Goal: Obtain resource: Download file/media

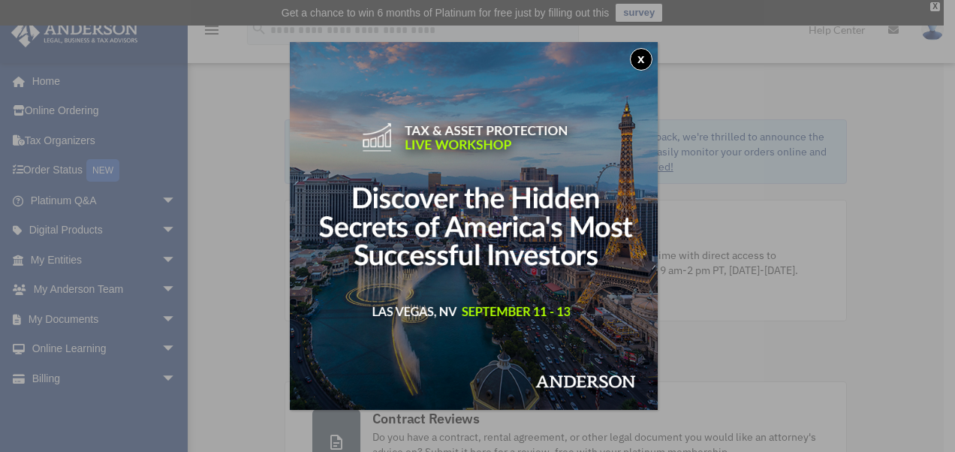
click at [642, 56] on button "x" at bounding box center [641, 59] width 23 height 23
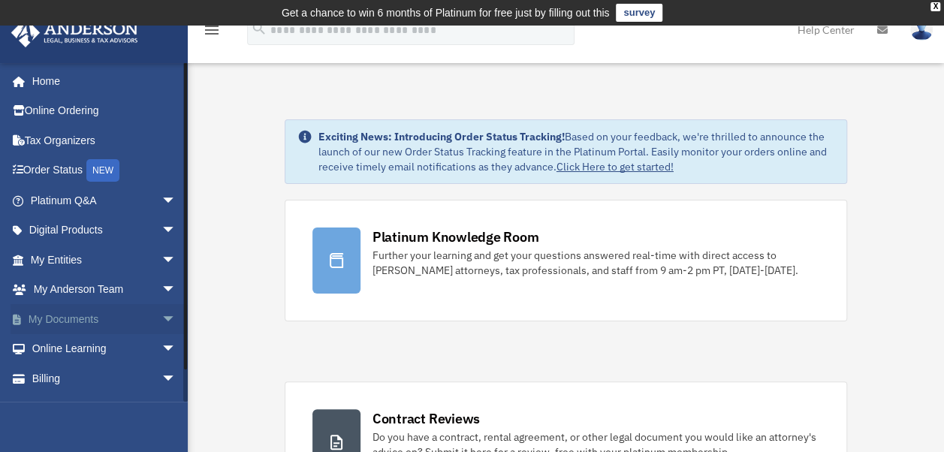
click at [161, 316] on span "arrow_drop_down" at bounding box center [176, 319] width 30 height 31
click at [66, 351] on link "Box" at bounding box center [110, 349] width 178 height 30
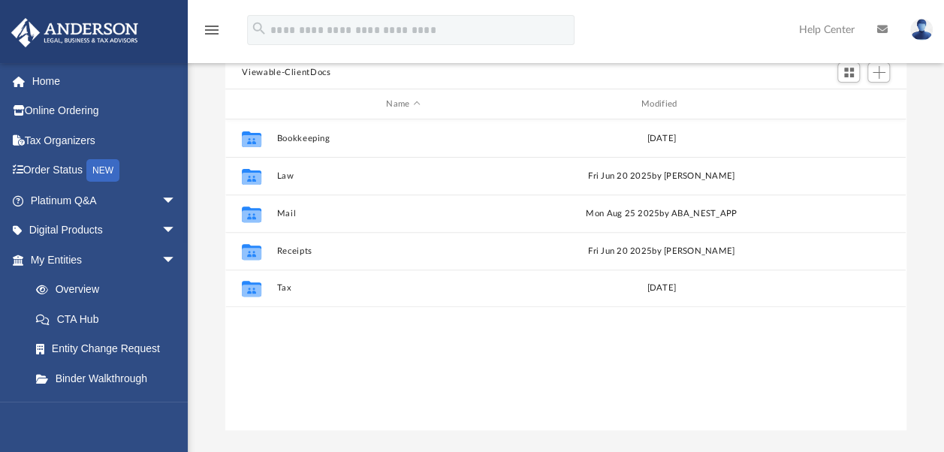
scroll to position [167, 0]
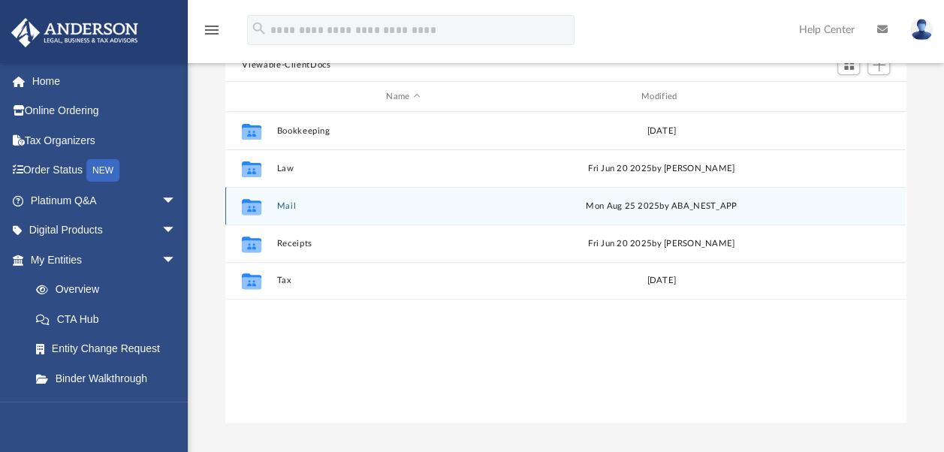
click at [605, 207] on div "[DATE] by ABA_NEST_APP" at bounding box center [661, 207] width 252 height 14
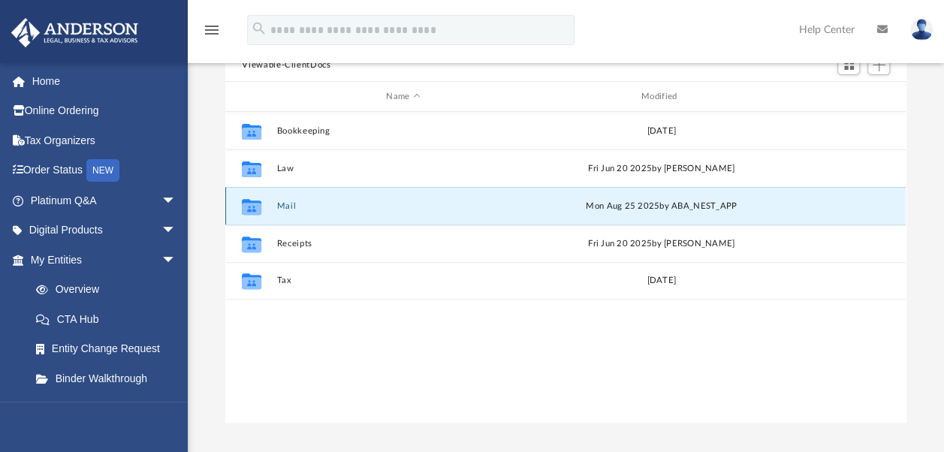
click at [282, 207] on button "Mail" at bounding box center [403, 206] width 252 height 10
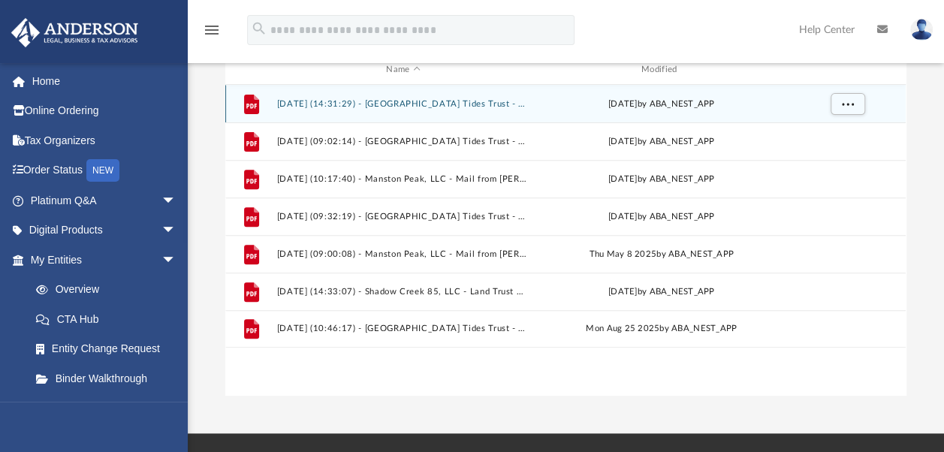
scroll to position [195, 0]
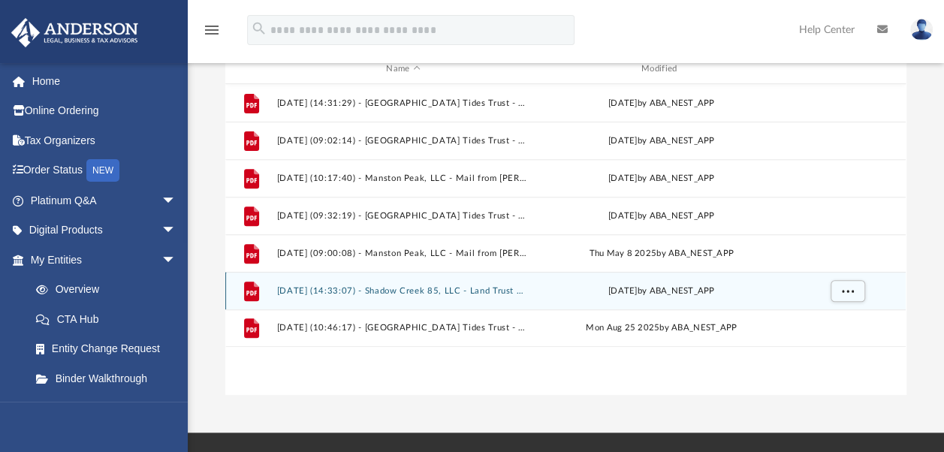
click at [318, 287] on button "[DATE] (14:33:07) - Shadow Creek 85, LLC - Land Trust Documents from [PERSON_NA…" at bounding box center [403, 291] width 252 height 10
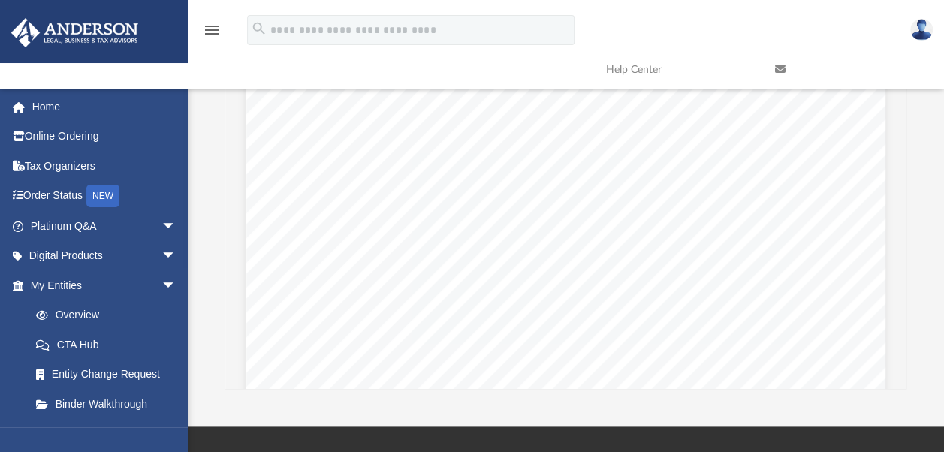
scroll to position [205, 0]
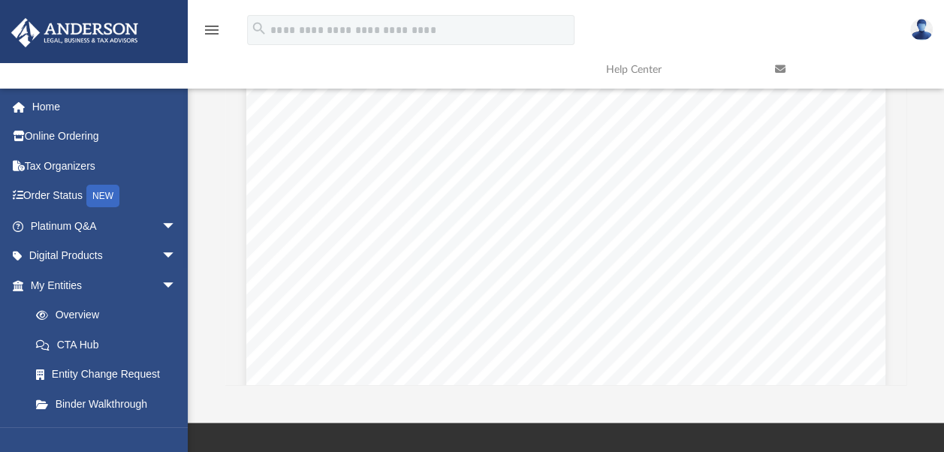
click at [898, 364] on div "Scroll to top vertical_align_top" at bounding box center [902, 373] width 32 height 32
click at [901, 360] on div "Scroll to top vertical_align_top" at bounding box center [902, 373] width 32 height 32
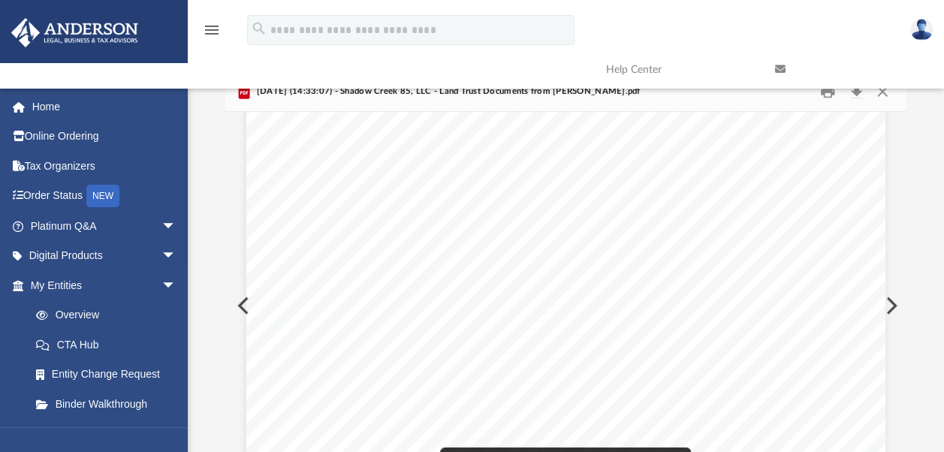
scroll to position [1128, 0]
